Goal: Navigation & Orientation: Go to known website

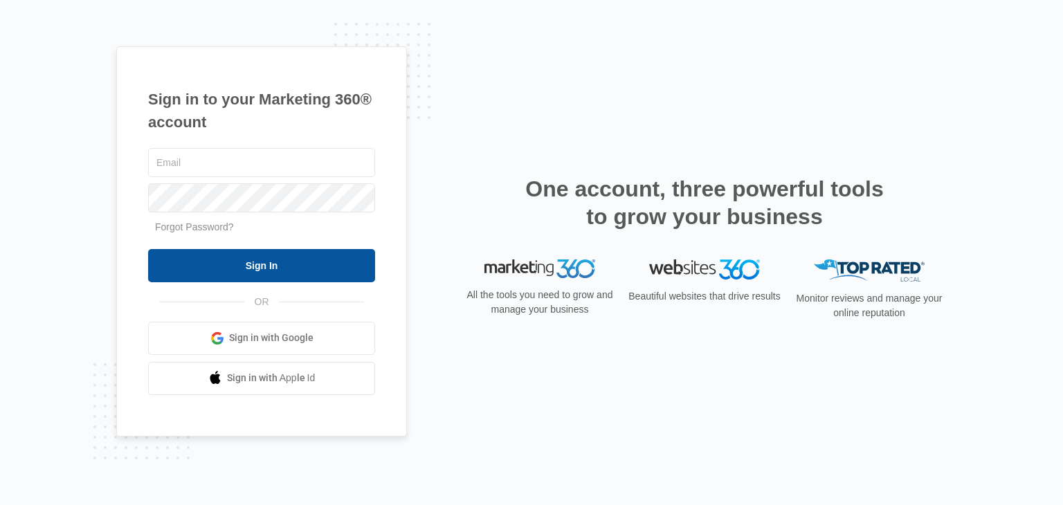
type input "sahu.satyaswarup@gmail.com"
click at [298, 265] on input "Sign In" at bounding box center [261, 265] width 227 height 33
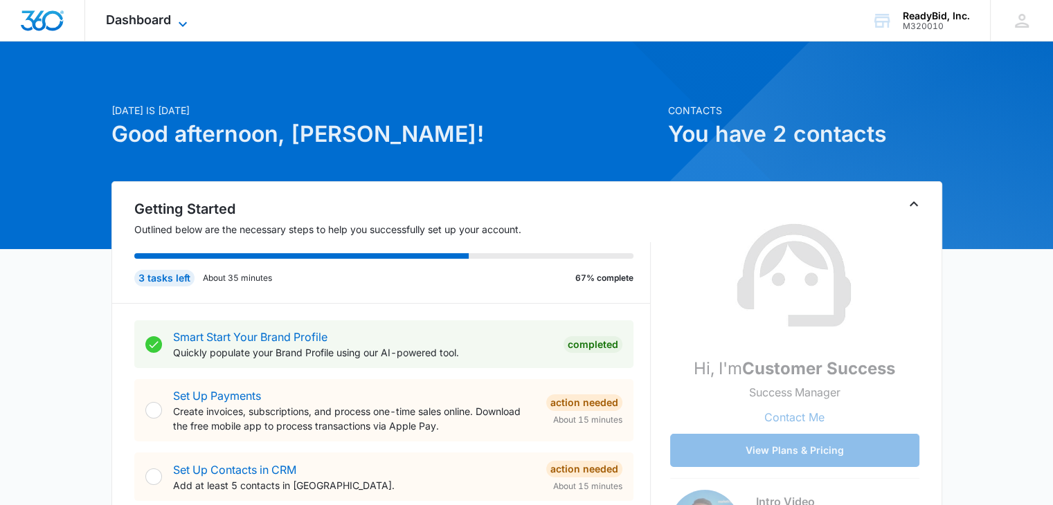
click at [143, 21] on span "Dashboard" at bounding box center [138, 19] width 65 height 15
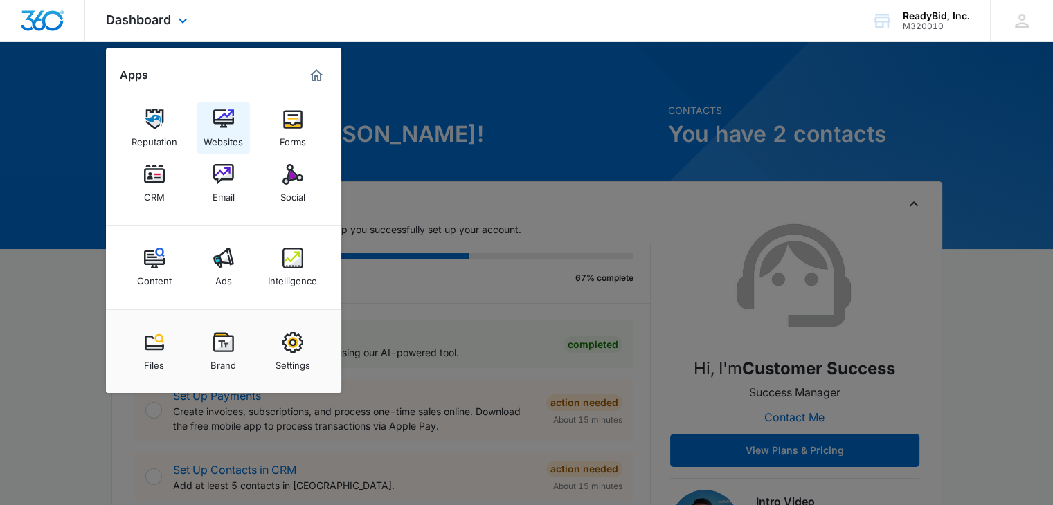
click at [214, 120] on img at bounding box center [223, 119] width 21 height 21
